Goal: Information Seeking & Learning: Learn about a topic

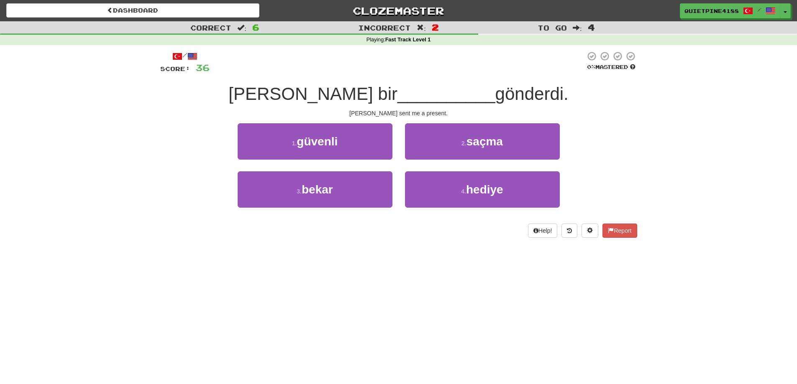
drag, startPoint x: 323, startPoint y: 112, endPoint x: 312, endPoint y: 110, distance: 11.8
click at [322, 112] on div "Tom sent me a present." at bounding box center [398, 113] width 477 height 8
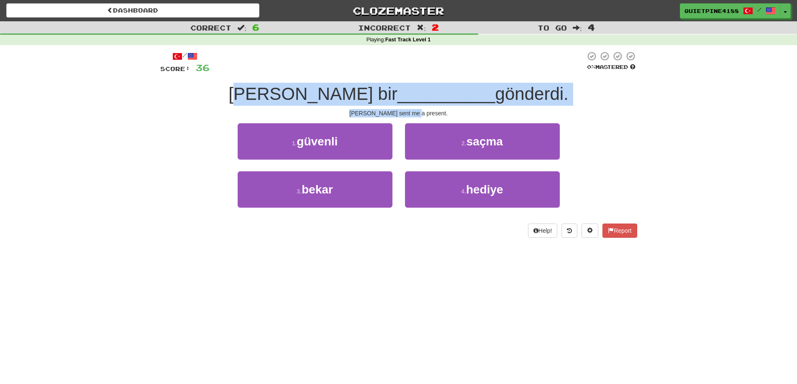
drag, startPoint x: 263, startPoint y: 96, endPoint x: 507, endPoint y: 113, distance: 244.8
click at [507, 113] on div "/ Score: 36 0 % Mastered Tom bana bir __________ gönderdi. Tom sent me a presen…" at bounding box center [398, 144] width 477 height 187
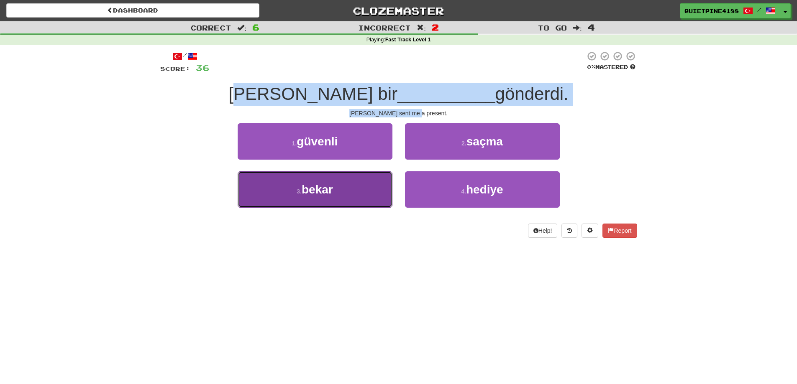
click at [357, 202] on button "3 . bekar" at bounding box center [315, 189] width 155 height 36
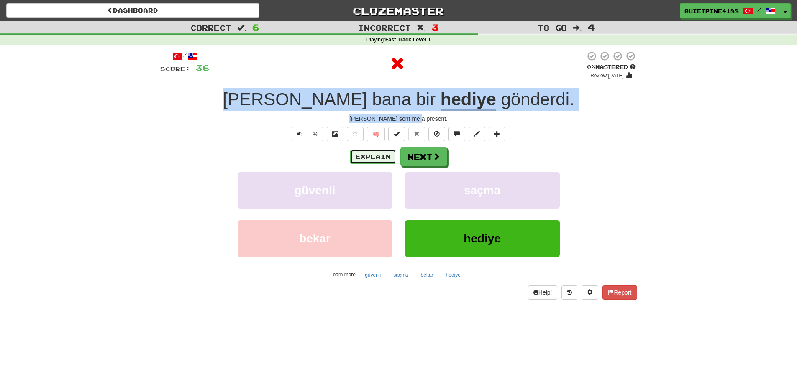
click at [371, 160] on button "Explain" at bounding box center [373, 157] width 46 height 14
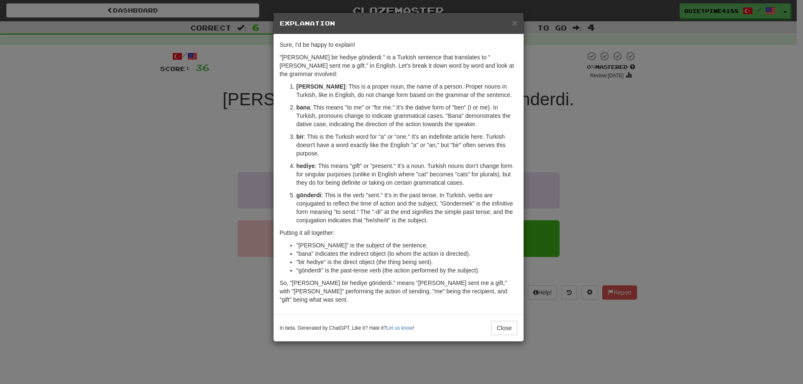
drag, startPoint x: 123, startPoint y: 199, endPoint x: 109, endPoint y: 200, distance: 14.2
click at [114, 200] on div "× Explanation Sure, I'd be happy to explain! "Tom bana bir hediye gönderdi." is…" at bounding box center [401, 192] width 803 height 384
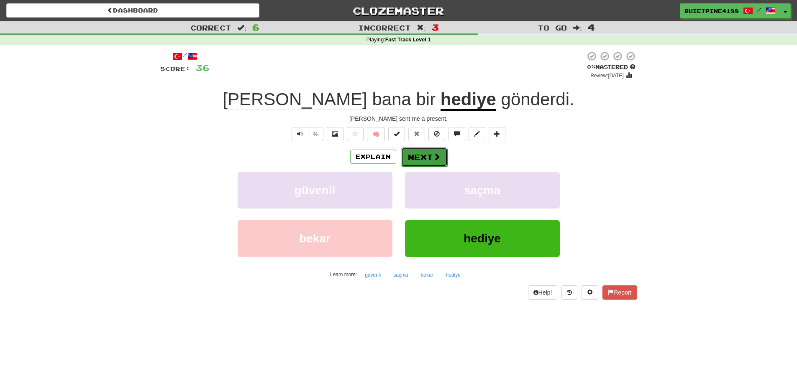
click at [436, 154] on span at bounding box center [437, 157] width 8 height 8
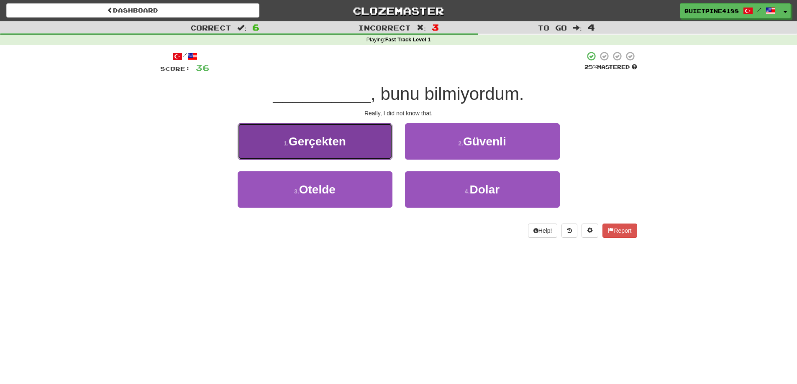
click at [330, 154] on button "1 . Gerçekten" at bounding box center [315, 141] width 155 height 36
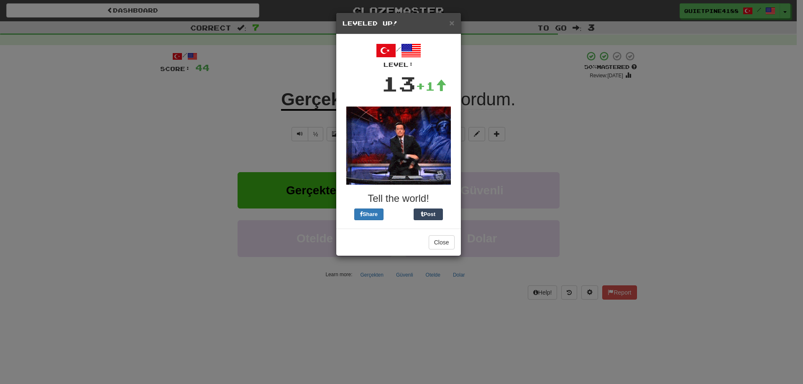
click at [609, 151] on div "× Leveled Up! / Level: 13 +1 Tell the world! Share Post Close" at bounding box center [401, 192] width 803 height 384
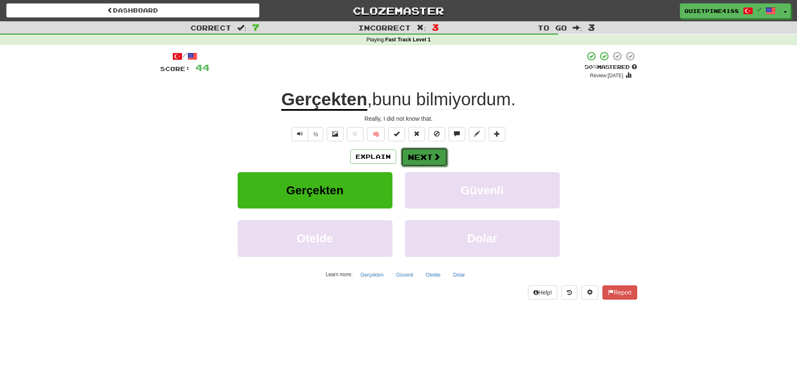
click at [433, 156] on span at bounding box center [437, 157] width 8 height 8
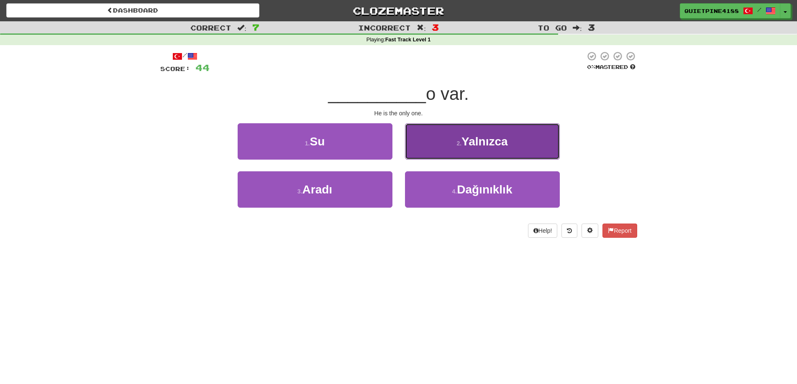
click at [513, 151] on button "2 . Yalnızca" at bounding box center [482, 141] width 155 height 36
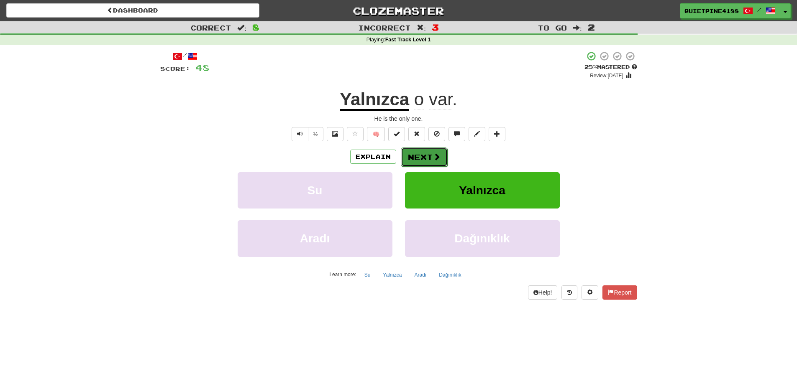
click at [429, 161] on button "Next" at bounding box center [424, 157] width 47 height 19
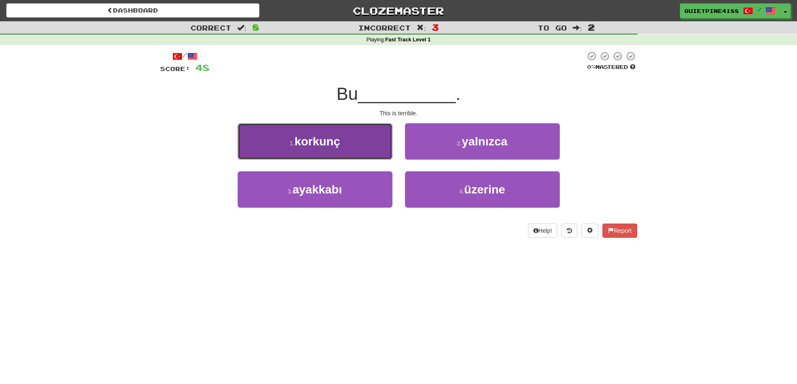
click at [316, 142] on span "korkunç" at bounding box center [317, 141] width 46 height 13
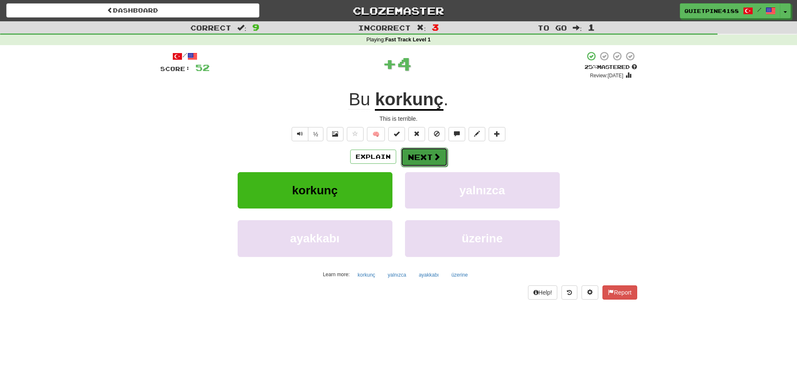
click at [416, 160] on button "Next" at bounding box center [424, 157] width 47 height 19
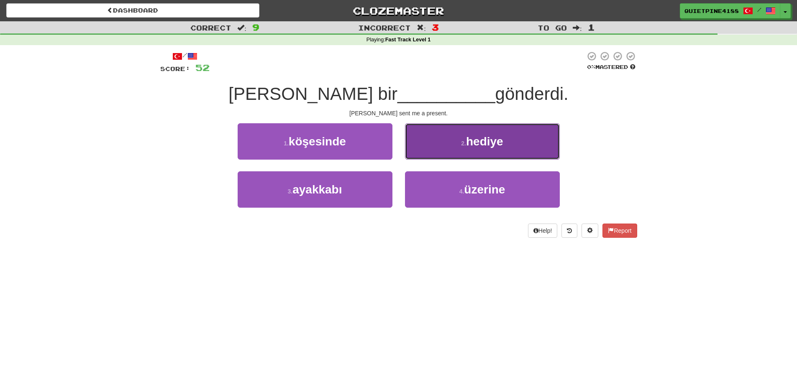
click at [489, 152] on button "2 . hediye" at bounding box center [482, 141] width 155 height 36
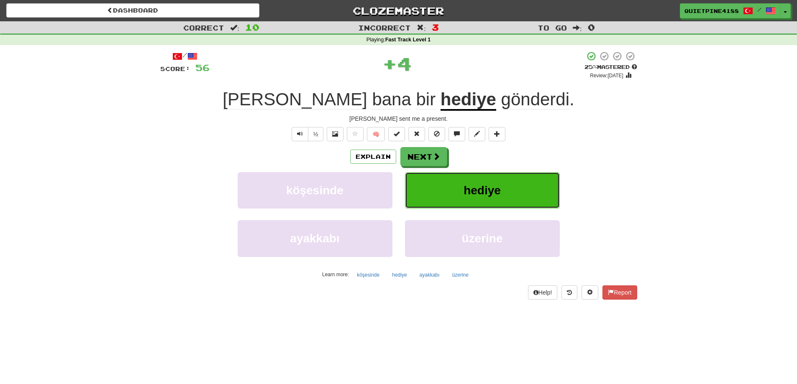
click at [457, 196] on button "hediye" at bounding box center [482, 190] width 155 height 36
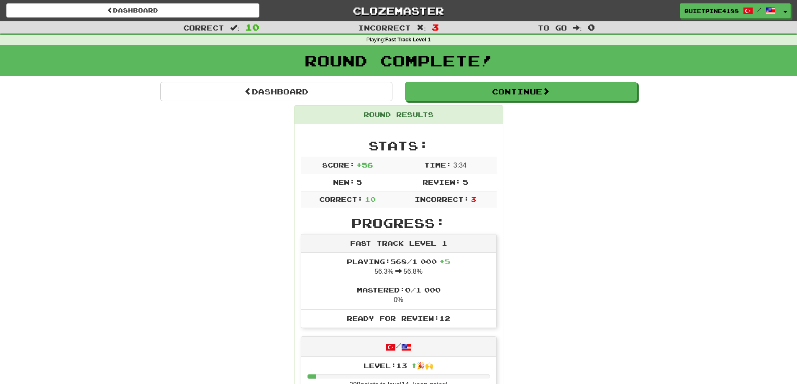
click at [510, 73] on div "Round Complete!" at bounding box center [398, 60] width 797 height 31
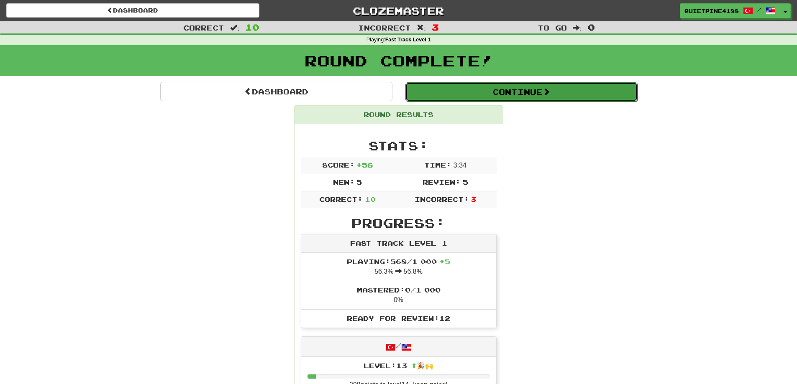
click at [497, 97] on button "Continue" at bounding box center [521, 91] width 232 height 19
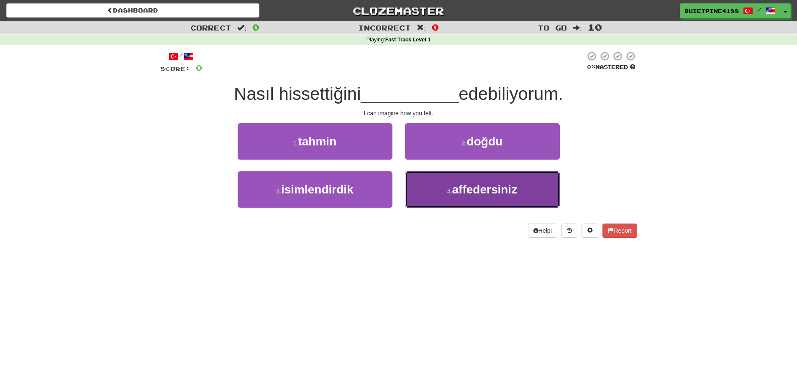
click at [494, 195] on span "affedersiniz" at bounding box center [484, 189] width 65 height 13
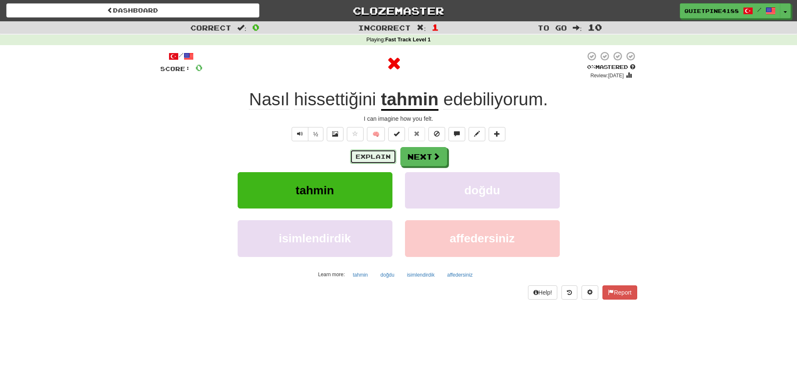
click at [381, 157] on button "Explain" at bounding box center [373, 157] width 46 height 14
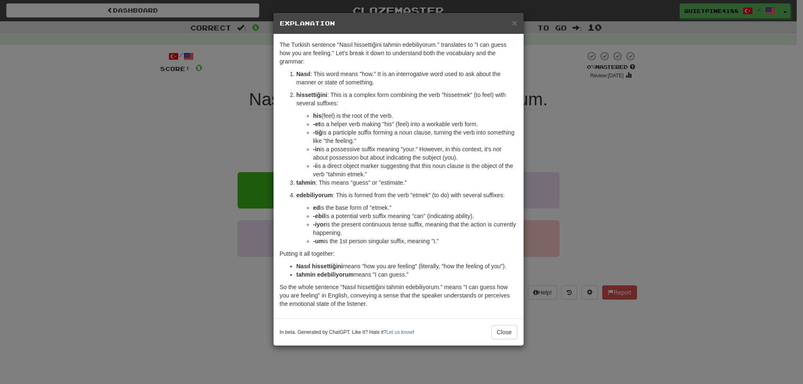
click at [278, 165] on div "The Turkish sentence "Nasıl hissettiğini tahmin edebiliyorum." translates to "I…" at bounding box center [399, 176] width 250 height 284
click at [33, 268] on div "× Explanation The Turkish sentence "Nasıl hissettiğini tahmin edebiliyorum." tr…" at bounding box center [401, 192] width 803 height 384
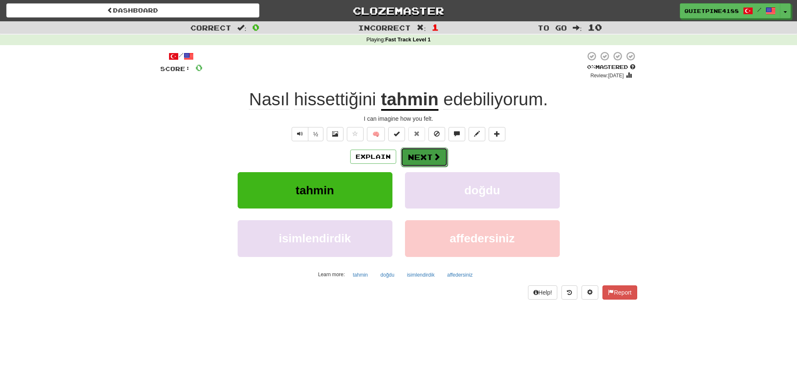
click at [431, 156] on button "Next" at bounding box center [424, 157] width 47 height 19
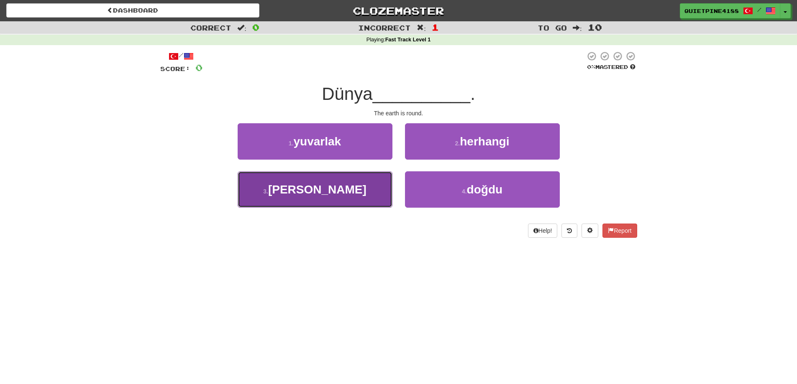
click at [312, 204] on button "3 . kay" at bounding box center [315, 189] width 155 height 36
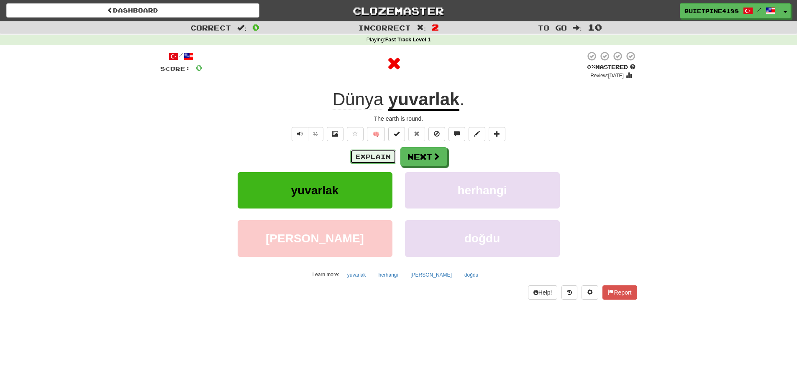
click at [379, 159] on button "Explain" at bounding box center [373, 157] width 46 height 14
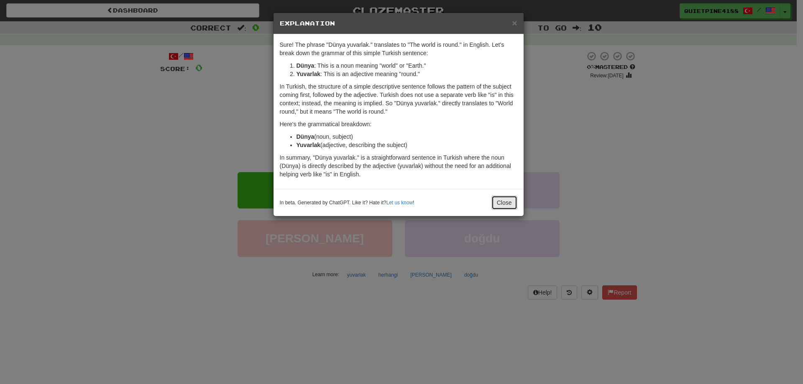
click at [509, 206] on button "Close" at bounding box center [504, 203] width 26 height 14
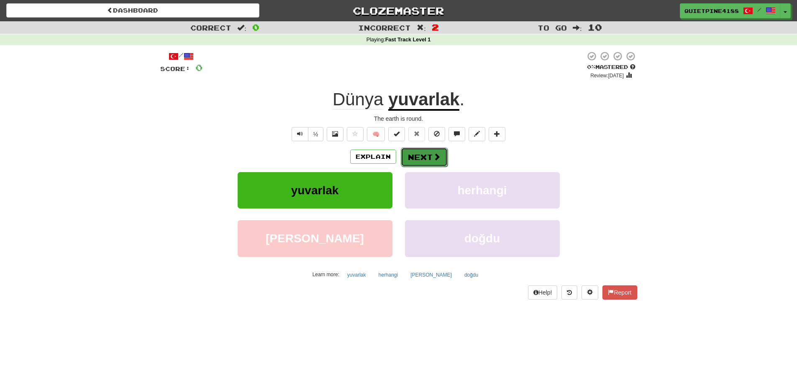
click at [431, 157] on button "Next" at bounding box center [424, 157] width 47 height 19
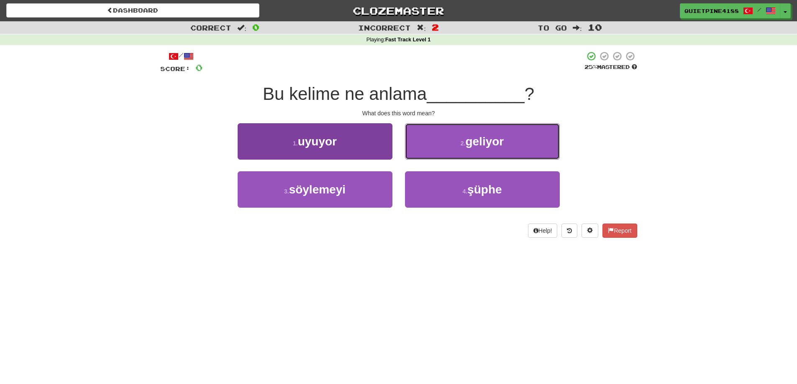
drag, startPoint x: 438, startPoint y: 138, endPoint x: 251, endPoint y: 136, distance: 186.6
click at [251, 136] on div "1 . uyuyor 2 . geliyor" at bounding box center [399, 147] width 502 height 48
click at [264, 149] on button "1 . uyuyor" at bounding box center [315, 141] width 155 height 36
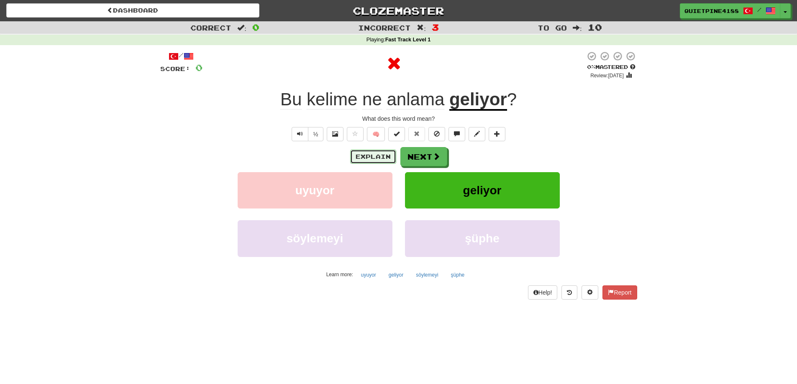
click at [376, 160] on button "Explain" at bounding box center [373, 157] width 46 height 14
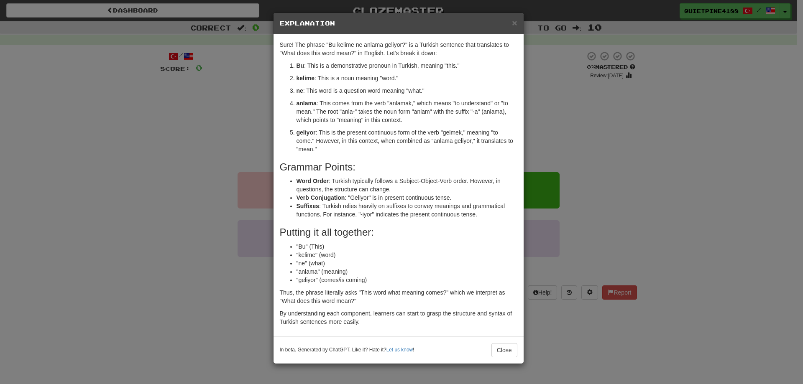
click at [181, 207] on div "× Explanation Sure! The phrase "Bu kelime ne anlama geliyor?" is a Turkish sent…" at bounding box center [401, 192] width 803 height 384
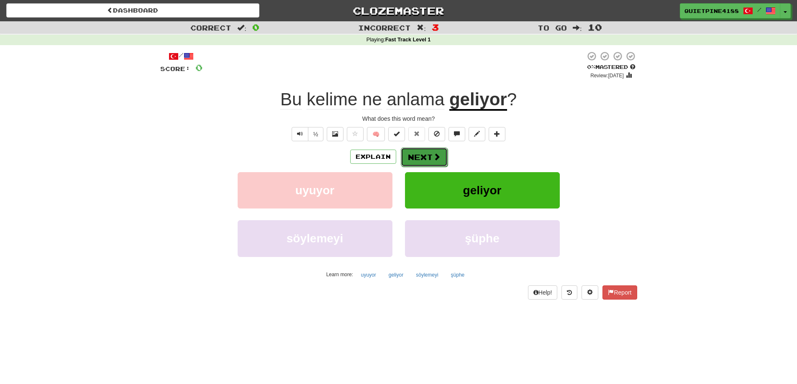
click at [441, 163] on button "Next" at bounding box center [424, 157] width 47 height 19
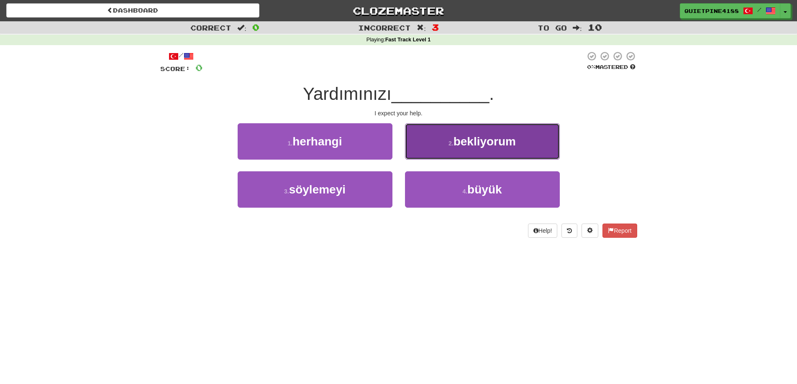
click at [473, 128] on button "2 . bekliyorum" at bounding box center [482, 141] width 155 height 36
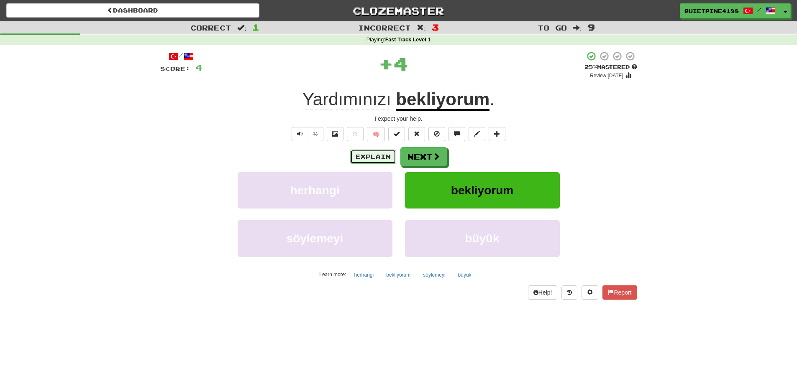
click at [375, 153] on button "Explain" at bounding box center [373, 157] width 46 height 14
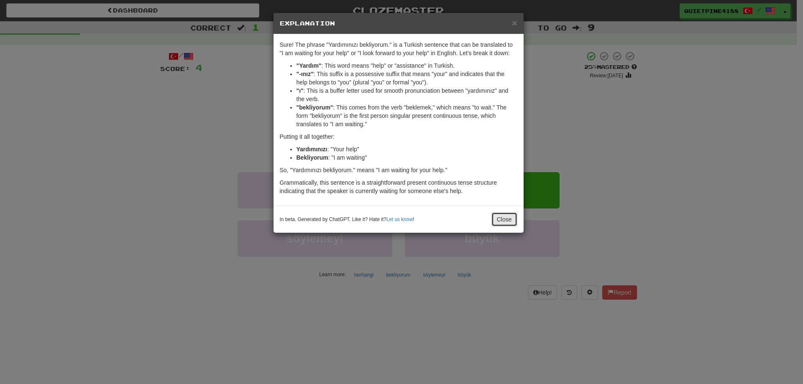
click at [512, 219] on button "Close" at bounding box center [504, 219] width 26 height 14
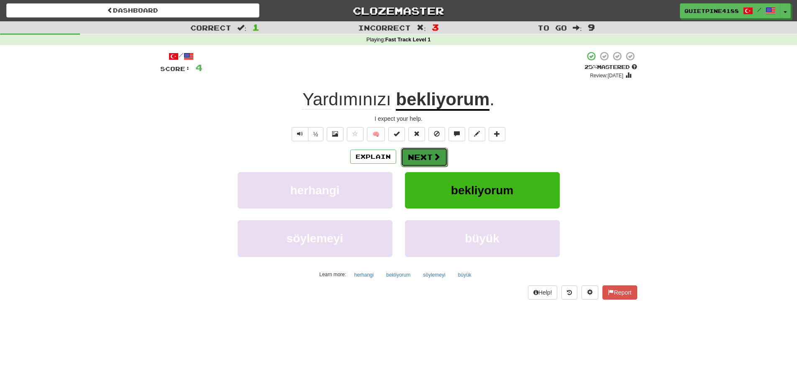
click at [424, 162] on button "Next" at bounding box center [424, 157] width 47 height 19
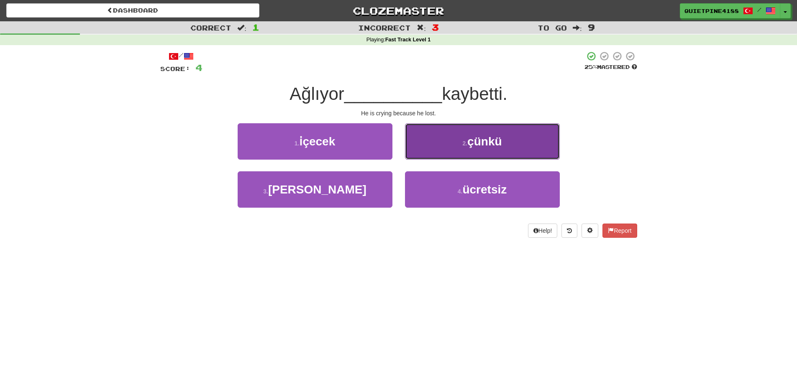
click at [463, 144] on small "2 ." at bounding box center [464, 143] width 5 height 7
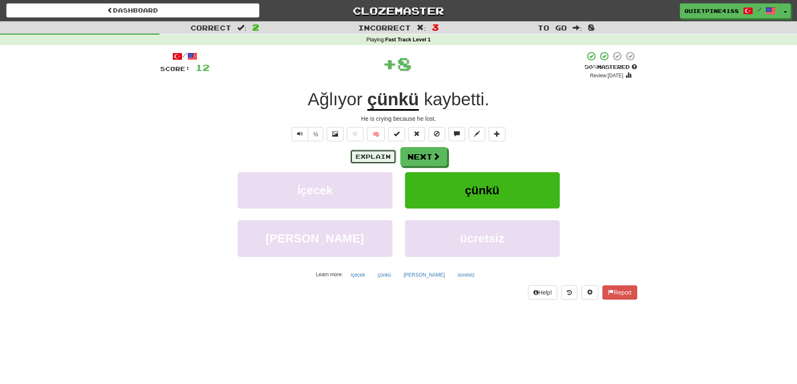
click at [371, 159] on button "Explain" at bounding box center [373, 157] width 46 height 14
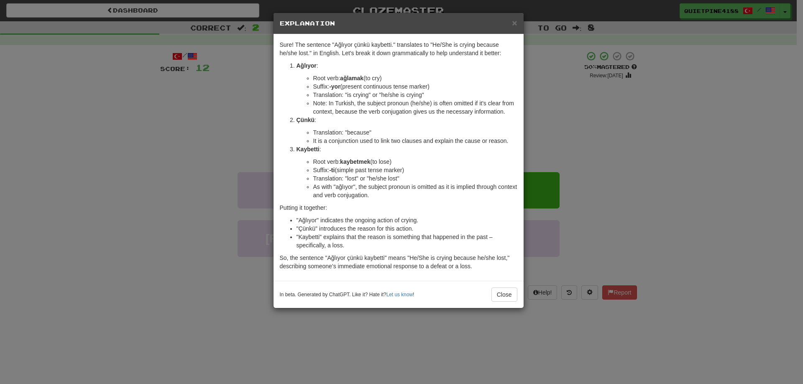
click at [158, 194] on div "× Explanation Sure! The sentence "Ağlıyor çünkü kaybetti." translates to "He/Sh…" at bounding box center [401, 192] width 803 height 384
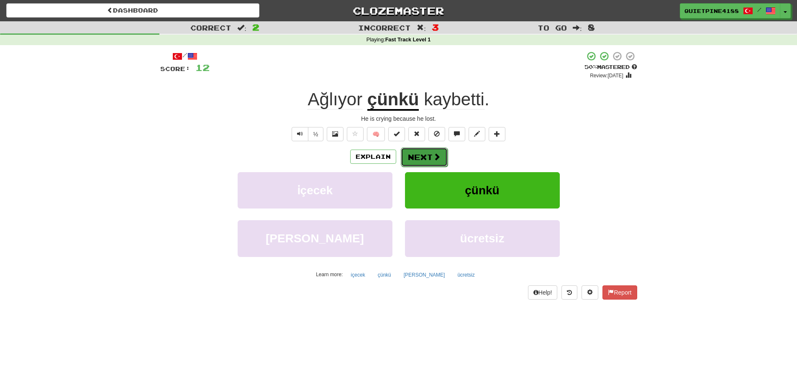
click at [416, 161] on button "Next" at bounding box center [424, 157] width 47 height 19
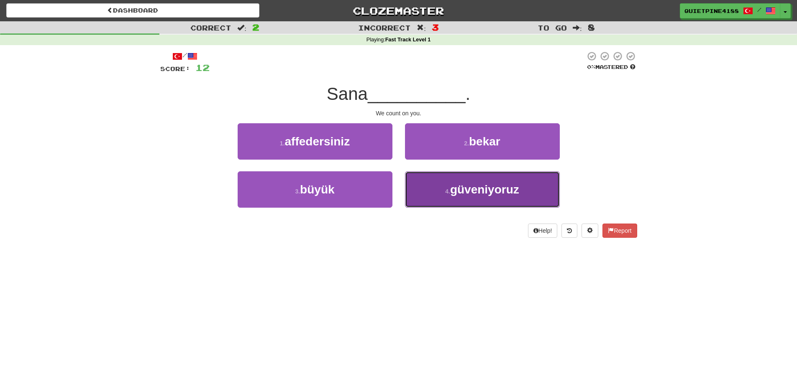
click at [486, 199] on button "4 . güveniyoruz" at bounding box center [482, 189] width 155 height 36
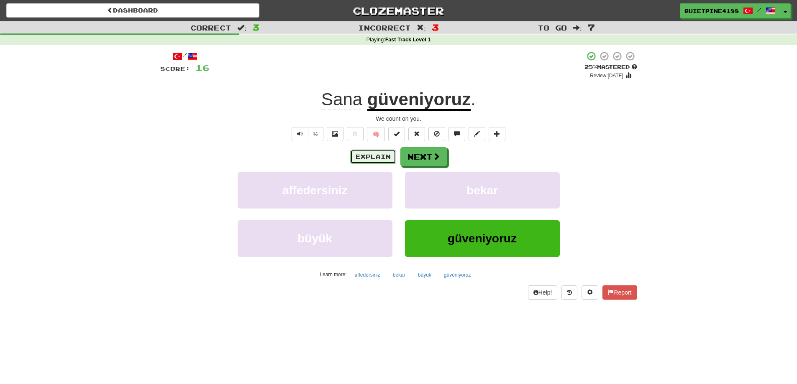
click at [386, 162] on button "Explain" at bounding box center [373, 157] width 46 height 14
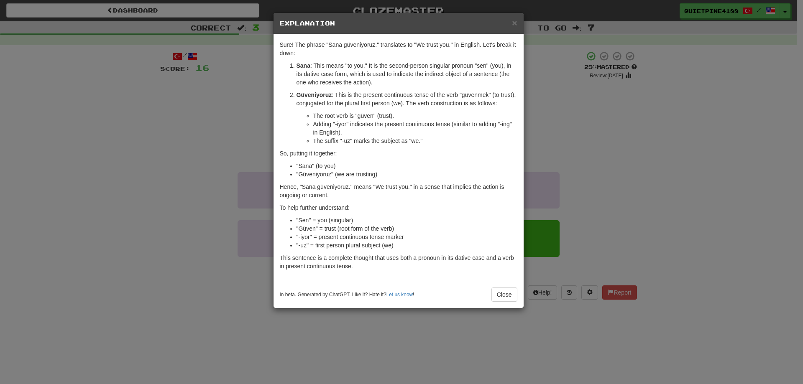
click at [203, 212] on div "× Explanation Sure! The phrase "Sana güveniyoruz." translates to "We trust you.…" at bounding box center [401, 192] width 803 height 384
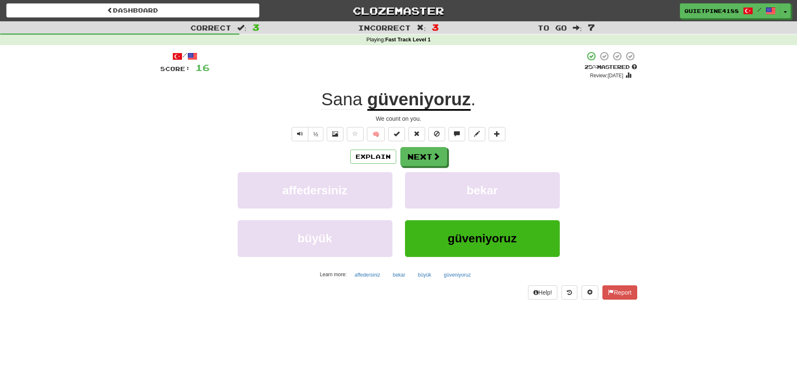
click at [411, 167] on div "Explain Next affedersiniz bekar büyük güveniyoruz Learn more: affedersiniz beka…" at bounding box center [398, 214] width 477 height 134
click at [416, 161] on button "Next" at bounding box center [424, 157] width 47 height 19
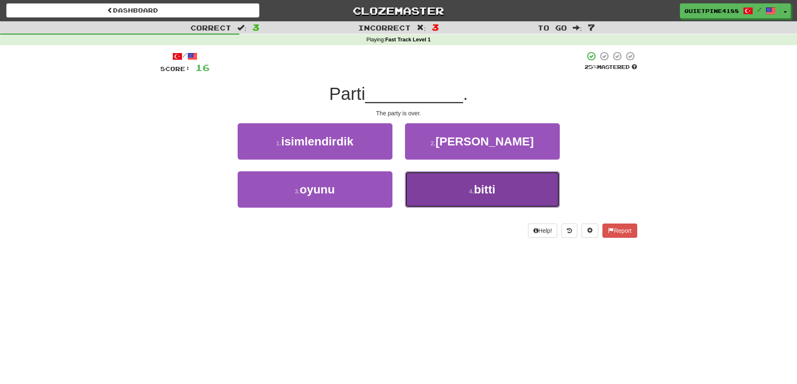
click at [501, 194] on button "4 . bitti" at bounding box center [482, 189] width 155 height 36
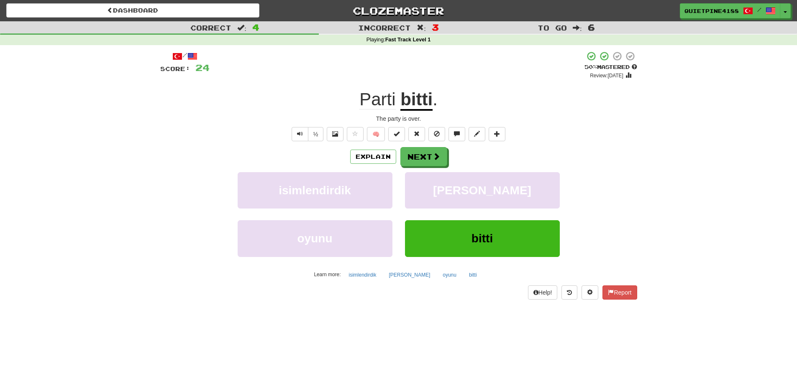
click at [446, 156] on div "Explain Next" at bounding box center [398, 156] width 477 height 19
click at [435, 156] on span at bounding box center [437, 157] width 8 height 8
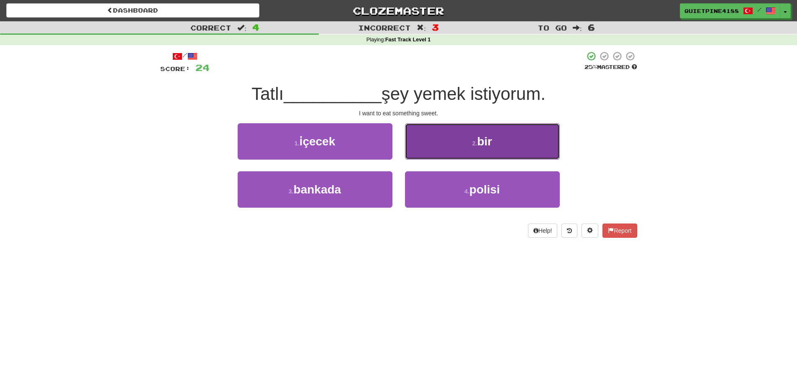
click at [517, 133] on button "2 . bir" at bounding box center [482, 141] width 155 height 36
